Goal: Transaction & Acquisition: Purchase product/service

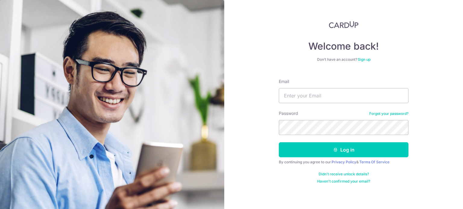
type input "[PERSON_NAME][EMAIL_ADDRESS][DOMAIN_NAME]"
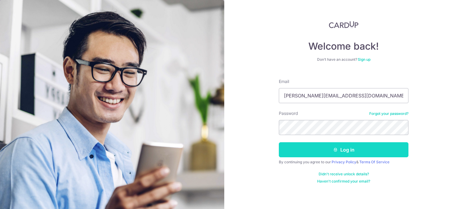
click at [396, 150] on button "Log in" at bounding box center [344, 149] width 130 height 15
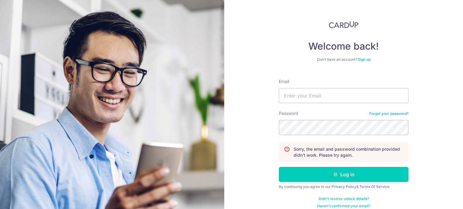
type input "[PERSON_NAME][EMAIL_ADDRESS][DOMAIN_NAME]"
click at [236, 124] on div "Welcome back! Don’t have an account? Sign up Email hemal@mac.com Password Forgo…" at bounding box center [343, 104] width 239 height 209
click at [430, 130] on div "Welcome back! Don’t have an account? Sign up Email hemal@mac.com Password Forgo…" at bounding box center [343, 104] width 239 height 209
click at [381, 111] on link "Forgot your password?" at bounding box center [388, 113] width 39 height 5
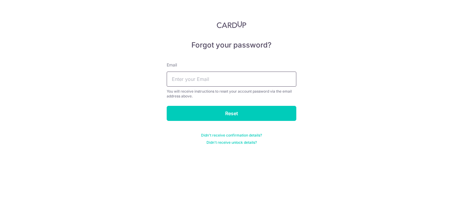
click at [199, 83] on input "text" at bounding box center [232, 79] width 130 height 15
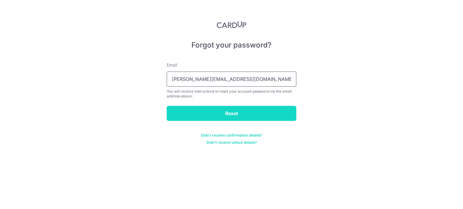
type input "[PERSON_NAME][EMAIL_ADDRESS][DOMAIN_NAME]"
click at [237, 114] on input "Reset" at bounding box center [232, 113] width 130 height 15
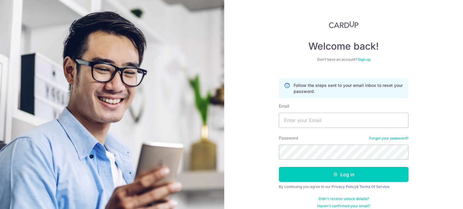
type input "[PERSON_NAME][EMAIL_ADDRESS][DOMAIN_NAME]"
click at [264, 149] on div "Welcome back! Don’t have an account? Sign up Follow the steps sent to your emai…" at bounding box center [343, 104] width 239 height 209
click at [257, 149] on div "Welcome back! Don’t have an account? Sign up Follow the steps sent to your emai…" at bounding box center [343, 104] width 239 height 209
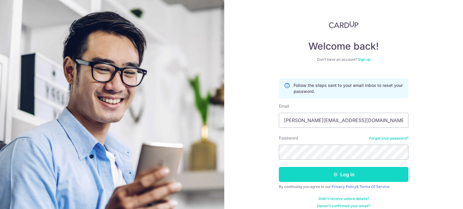
click at [373, 177] on button "Log in" at bounding box center [344, 174] width 130 height 15
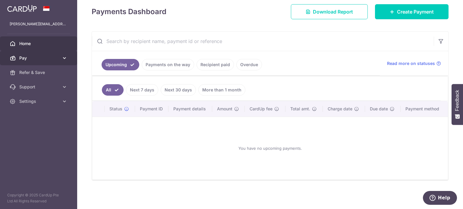
click at [60, 57] on link "Pay" at bounding box center [38, 58] width 77 height 14
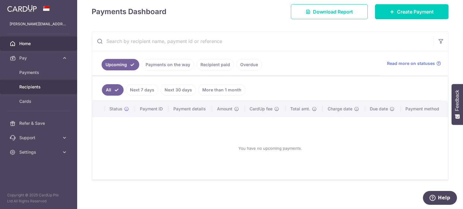
click at [31, 86] on span "Recipients" at bounding box center [39, 87] width 40 height 6
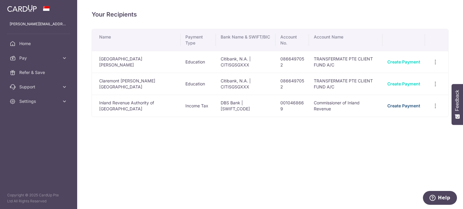
click at [398, 105] on link "Create Payment" at bounding box center [403, 105] width 33 height 5
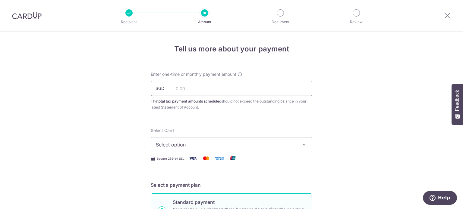
click at [205, 88] on input "text" at bounding box center [231, 88] width 161 height 15
click at [298, 146] on button "Select option" at bounding box center [231, 144] width 161 height 15
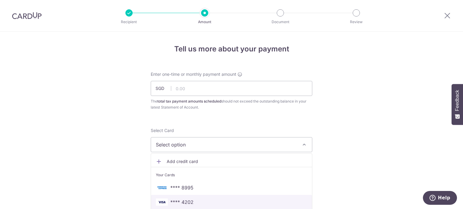
click at [198, 201] on span "**** 4202" at bounding box center [231, 202] width 151 height 7
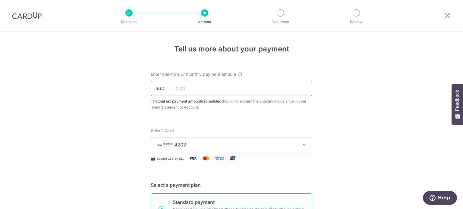
click at [192, 89] on input "text" at bounding box center [231, 88] width 161 height 15
type input "25,000.00"
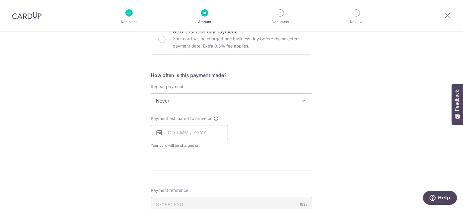
scroll to position [211, 0]
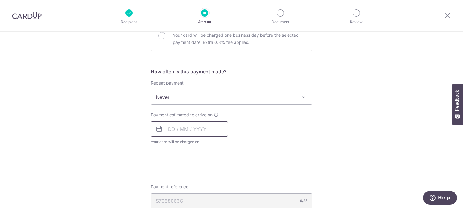
click at [172, 130] on input "text" at bounding box center [189, 129] width 77 height 15
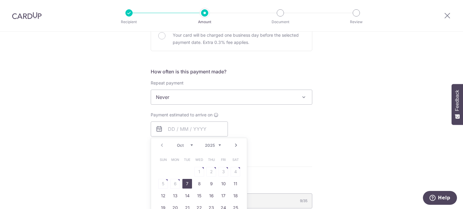
click at [185, 184] on link "7" at bounding box center [187, 184] width 10 height 10
type input "[DATE]"
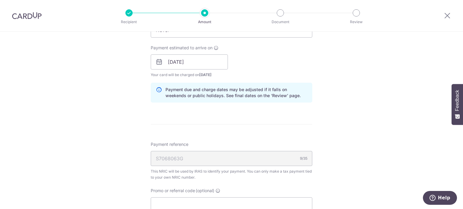
scroll to position [302, 0]
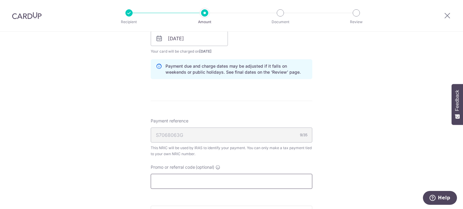
paste input "OFF225"
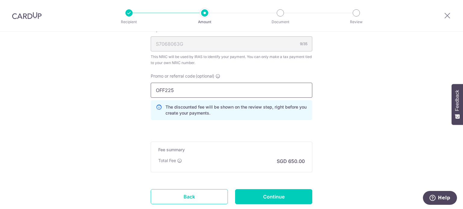
scroll to position [392, 0]
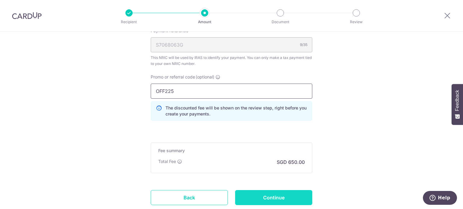
type input "OFF225"
click at [269, 193] on input "Continue" at bounding box center [273, 197] width 77 height 15
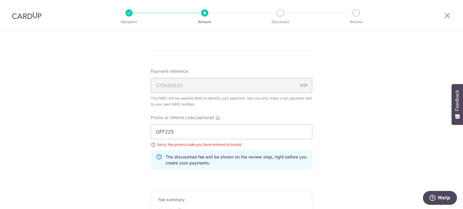
scroll to position [351, 0]
click at [183, 131] on input "OFF225" at bounding box center [231, 132] width 161 height 15
type input "OFF225"
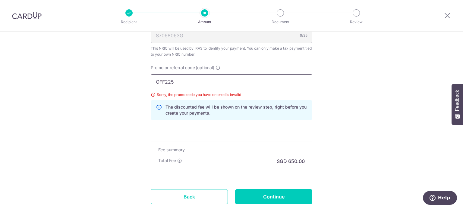
scroll to position [411, 0]
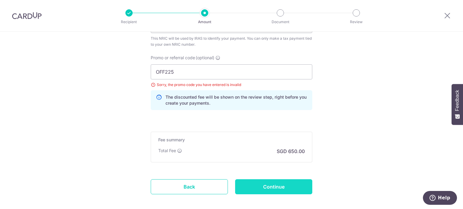
click at [285, 189] on input "Continue" at bounding box center [273, 187] width 77 height 15
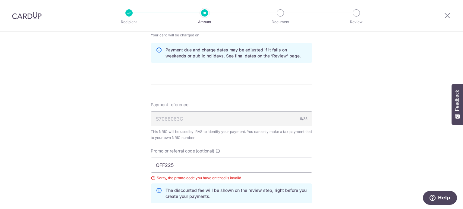
scroll to position [321, 0]
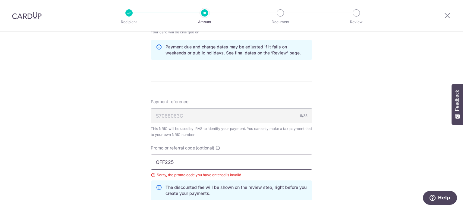
click at [187, 164] on input "OFF225" at bounding box center [231, 162] width 161 height 15
drag, startPoint x: 187, startPoint y: 163, endPoint x: 129, endPoint y: 159, distance: 57.7
click at [129, 159] on div "Tell us more about your payment Enter one-time or monthly payment amount SGD 25…" at bounding box center [231, 21] width 463 height 620
click at [161, 160] on input "o" at bounding box center [231, 162] width 161 height 15
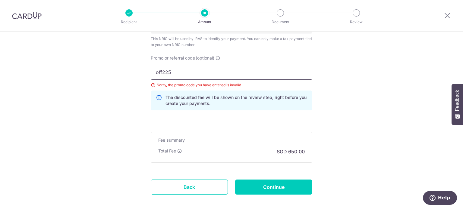
scroll to position [411, 0]
type input "off225"
click at [273, 184] on input "Continue" at bounding box center [273, 187] width 77 height 15
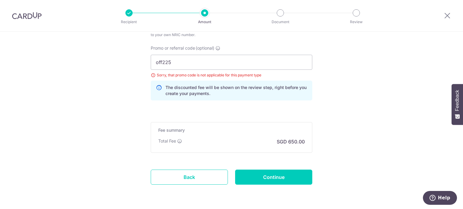
scroll to position [411, 0]
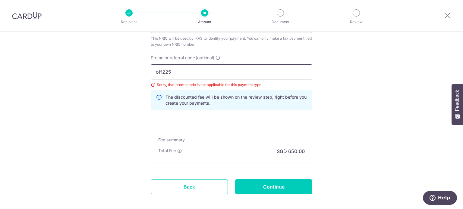
drag, startPoint x: 169, startPoint y: 74, endPoint x: 123, endPoint y: 70, distance: 46.3
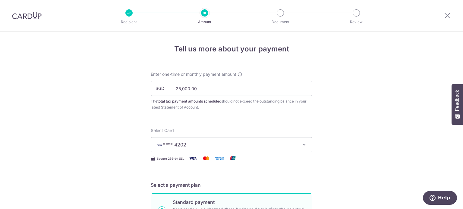
scroll to position [363, 0]
